Goal: Task Accomplishment & Management: Use online tool/utility

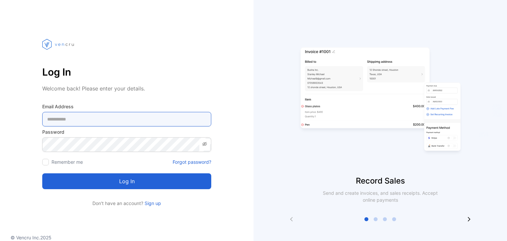
type Address-inputemail "**********"
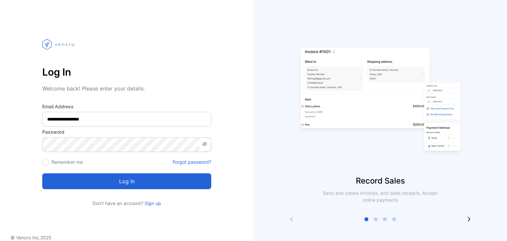
click at [135, 176] on button "Log in" at bounding box center [126, 181] width 169 height 16
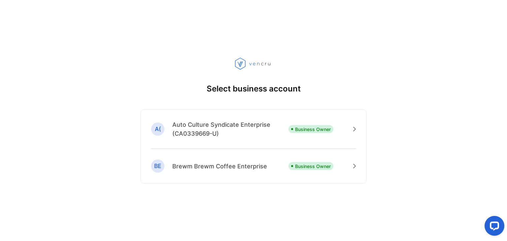
click at [202, 117] on div "A( Auto Culture Syndicate Enterprise (CA0339669-U) Business Owner BE Brewm Brew…" at bounding box center [253, 146] width 226 height 74
click at [206, 127] on p "Auto Culture Syndicate Enterprise (CA0339669-U)" at bounding box center [230, 129] width 116 height 18
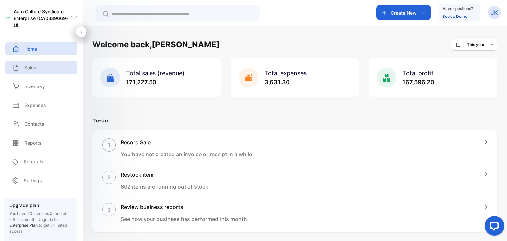
click at [43, 67] on div "Sales" at bounding box center [41, 68] width 72 height 14
click at [31, 68] on p "Sales" at bounding box center [30, 67] width 12 height 7
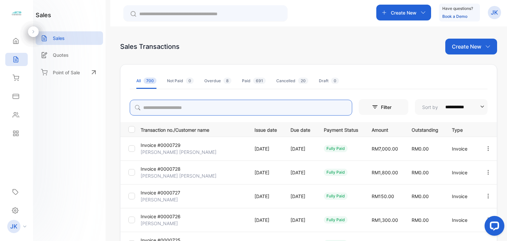
click at [183, 107] on input "search" at bounding box center [241, 108] width 222 height 16
type input "******"
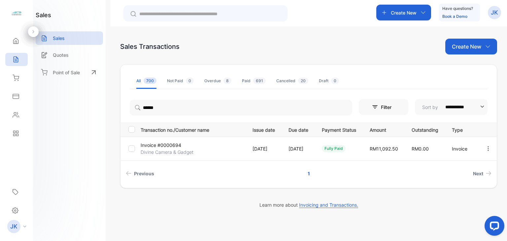
click at [164, 145] on p "Invoice #0000694" at bounding box center [161, 145] width 41 height 7
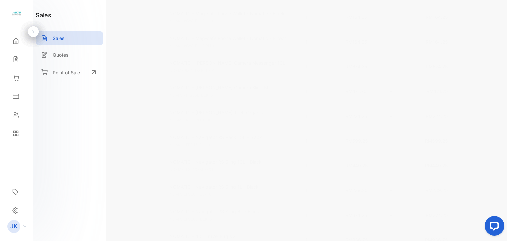
scroll to position [198, 0]
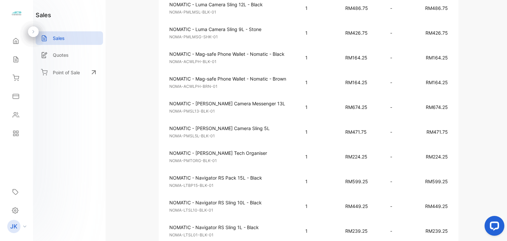
click at [243, 107] on p "NOMATIC - [PERSON_NAME] Camera Messenger 13L" at bounding box center [231, 103] width 124 height 7
